Goal: Use online tool/utility: Utilize a website feature to perform a specific function

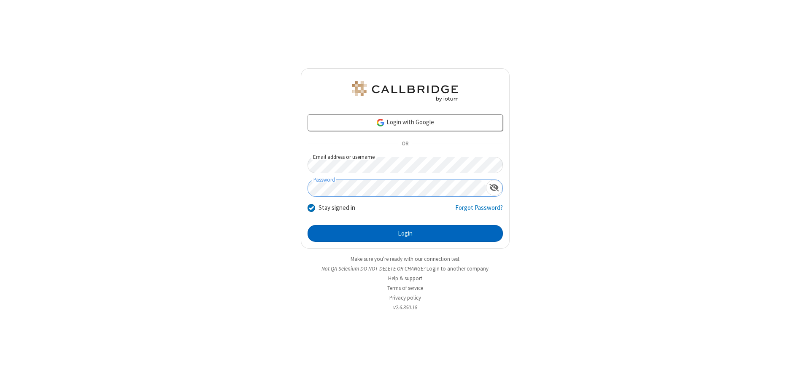
click at [405, 234] on button "Login" at bounding box center [404, 233] width 195 height 17
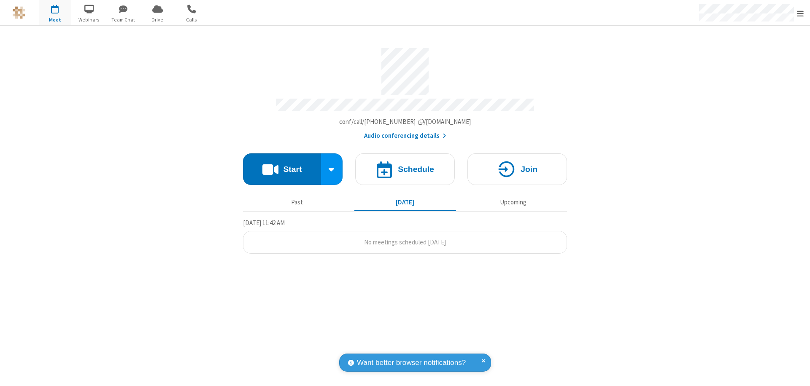
click at [282, 165] on button "Start" at bounding box center [282, 170] width 78 height 32
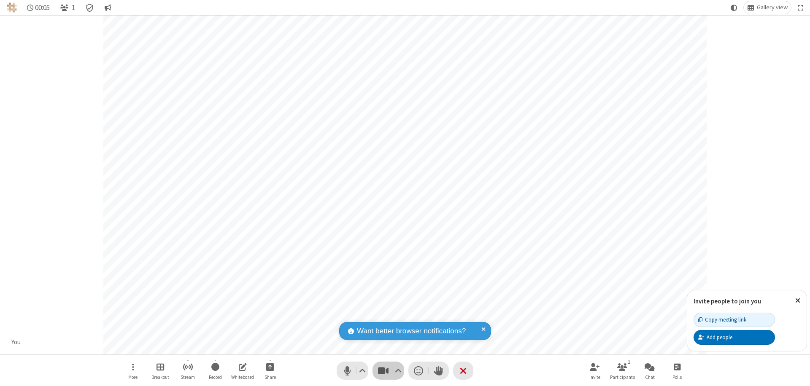
click at [383, 371] on span "Stop video (⌘+Shift+V)" at bounding box center [383, 371] width 13 height 12
click at [383, 371] on span "Start video (⌘+Shift+V)" at bounding box center [383, 371] width 13 height 12
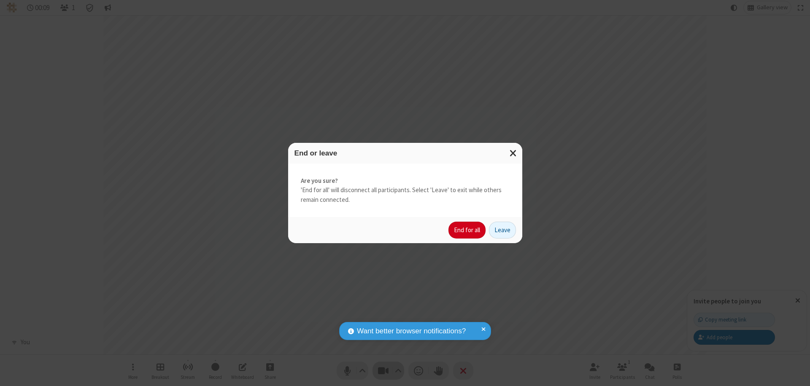
click at [467, 230] on button "End for all" at bounding box center [466, 230] width 37 height 17
